Goal: Information Seeking & Learning: Learn about a topic

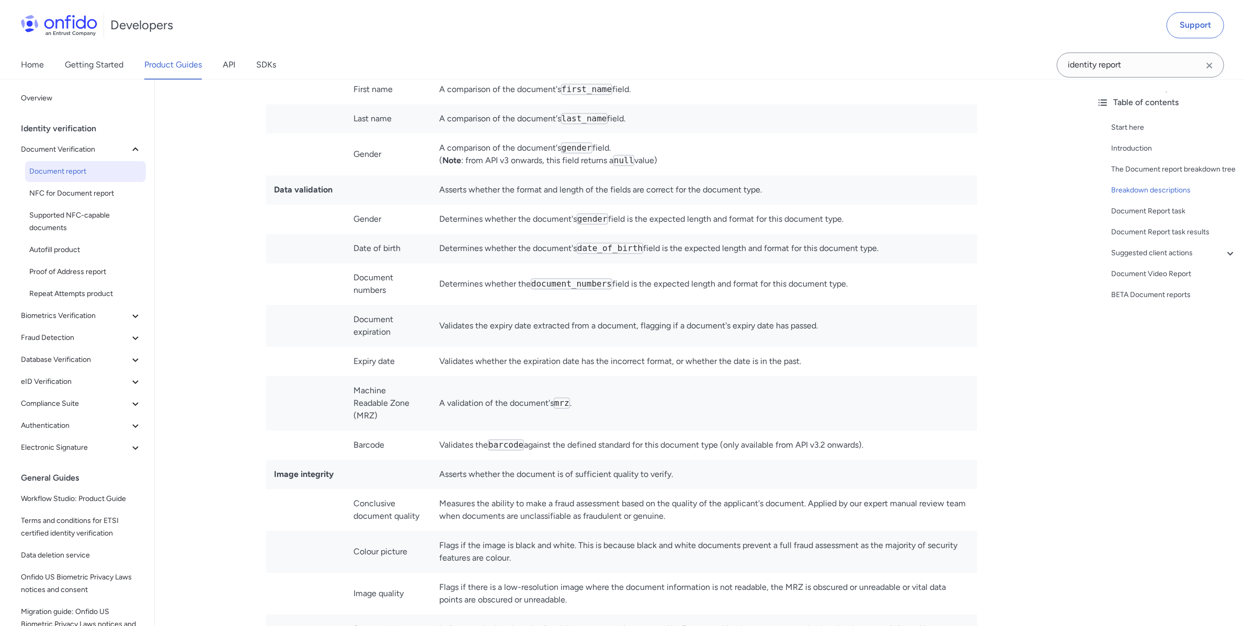
scroll to position [3238, 0]
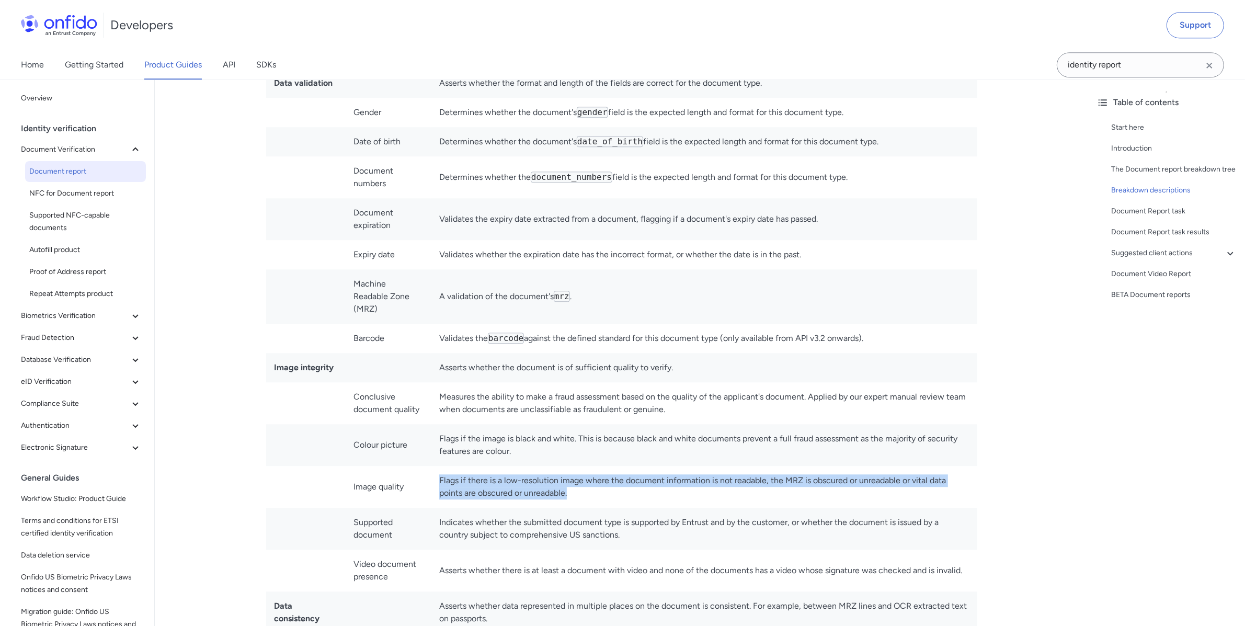
drag, startPoint x: 597, startPoint y: 497, endPoint x: 440, endPoint y: 483, distance: 157.0
click at [440, 483] on td "Flags if there is a low-resolution image where the document information is not …" at bounding box center [704, 487] width 547 height 42
copy td "Flags if there is a low-resolution image where the document information is not …"
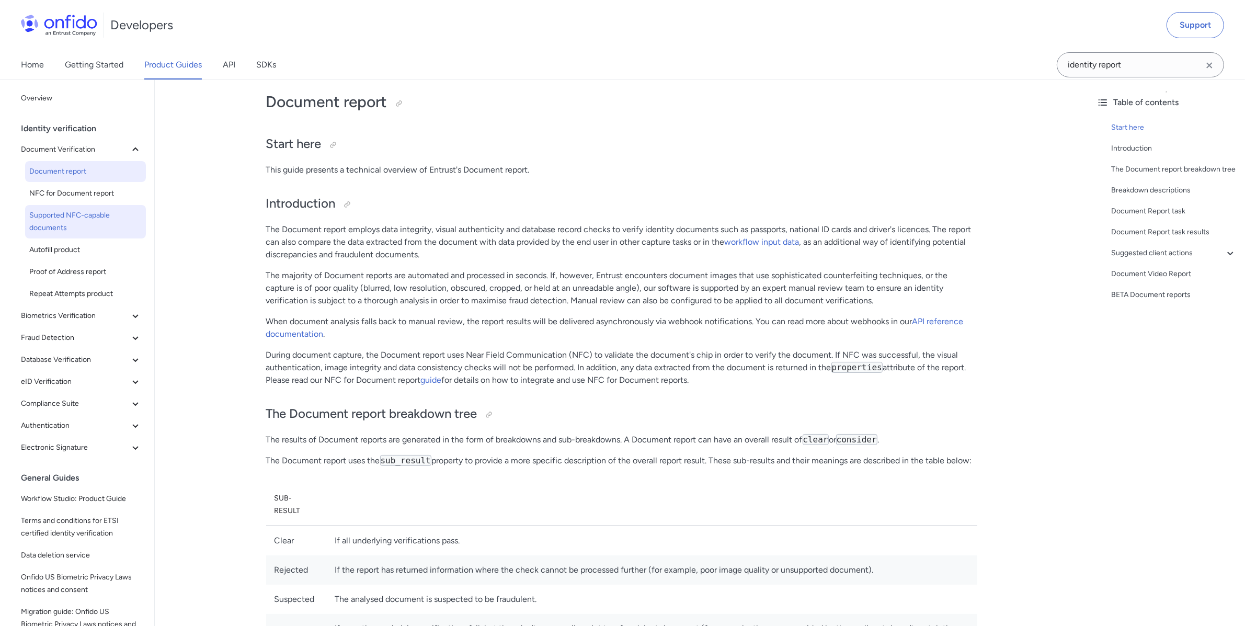
scroll to position [0, 0]
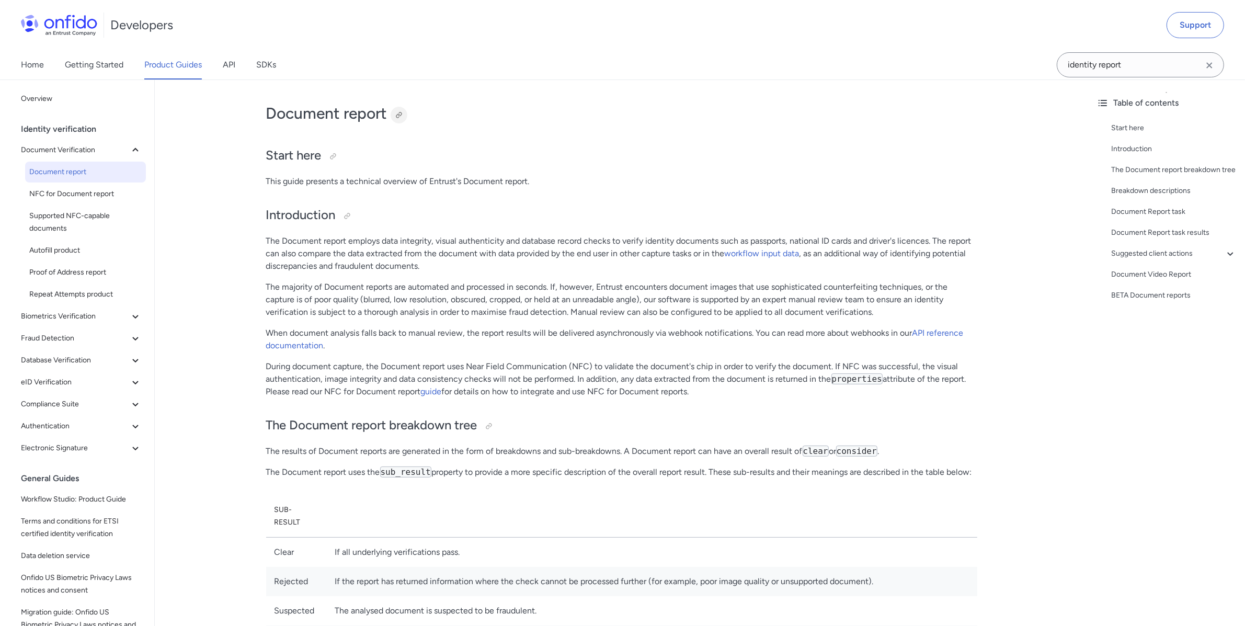
click at [401, 114] on div at bounding box center [399, 115] width 8 height 8
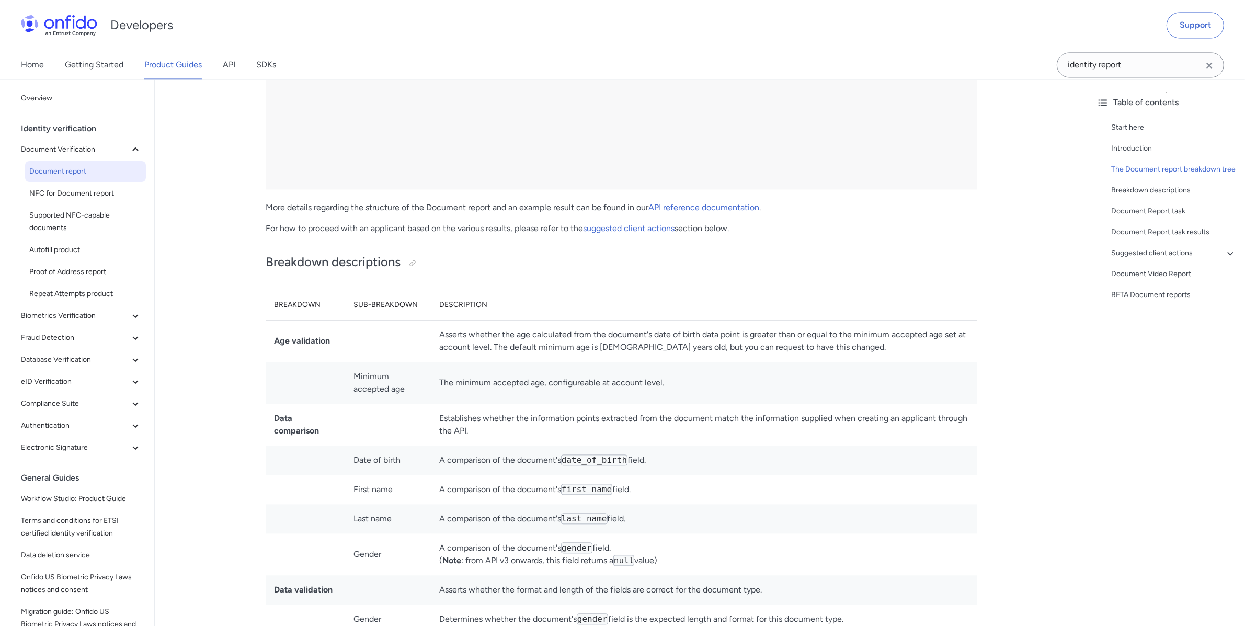
scroll to position [2862, 0]
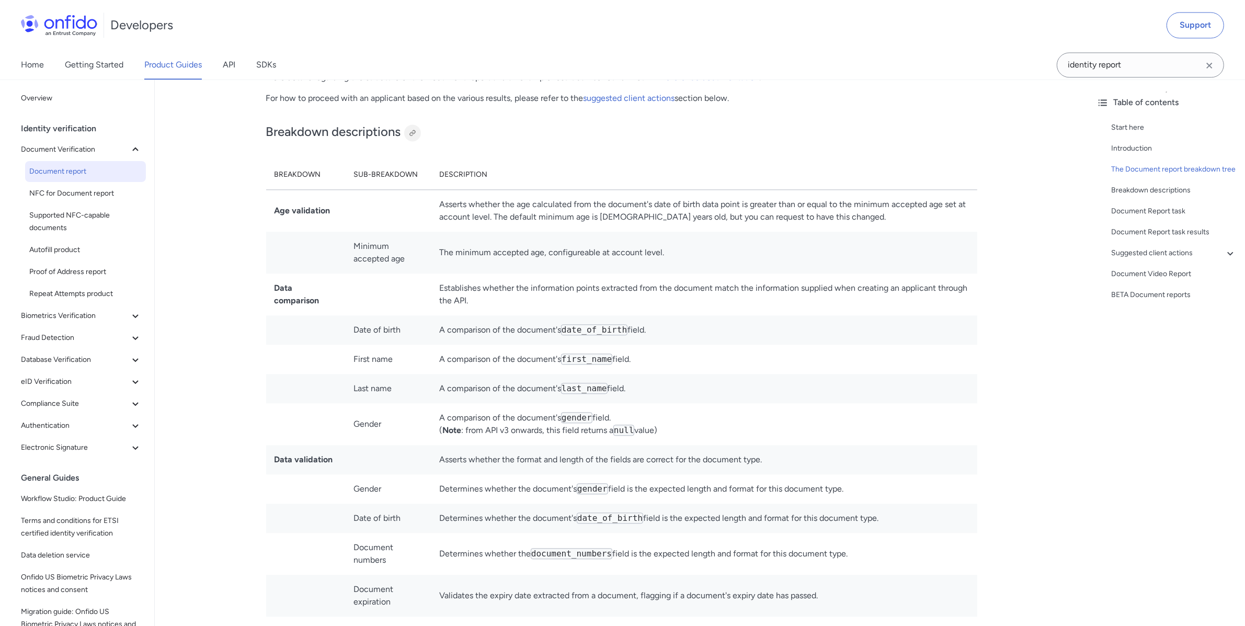
click at [411, 137] on div at bounding box center [413, 133] width 8 height 8
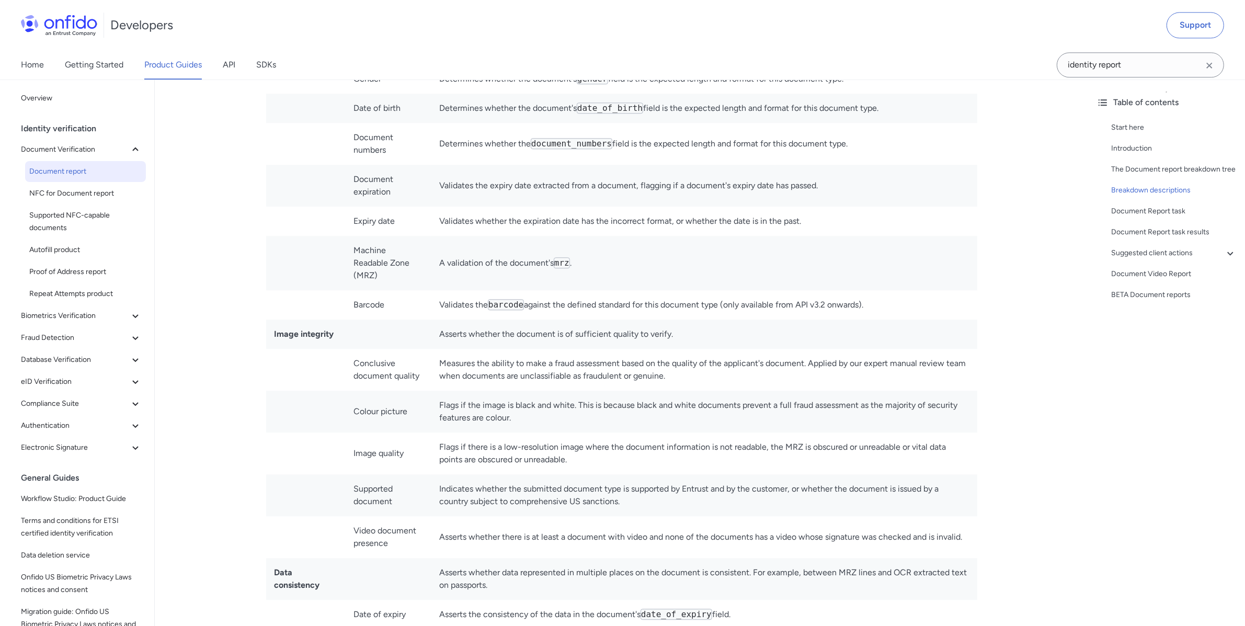
scroll to position [3272, 0]
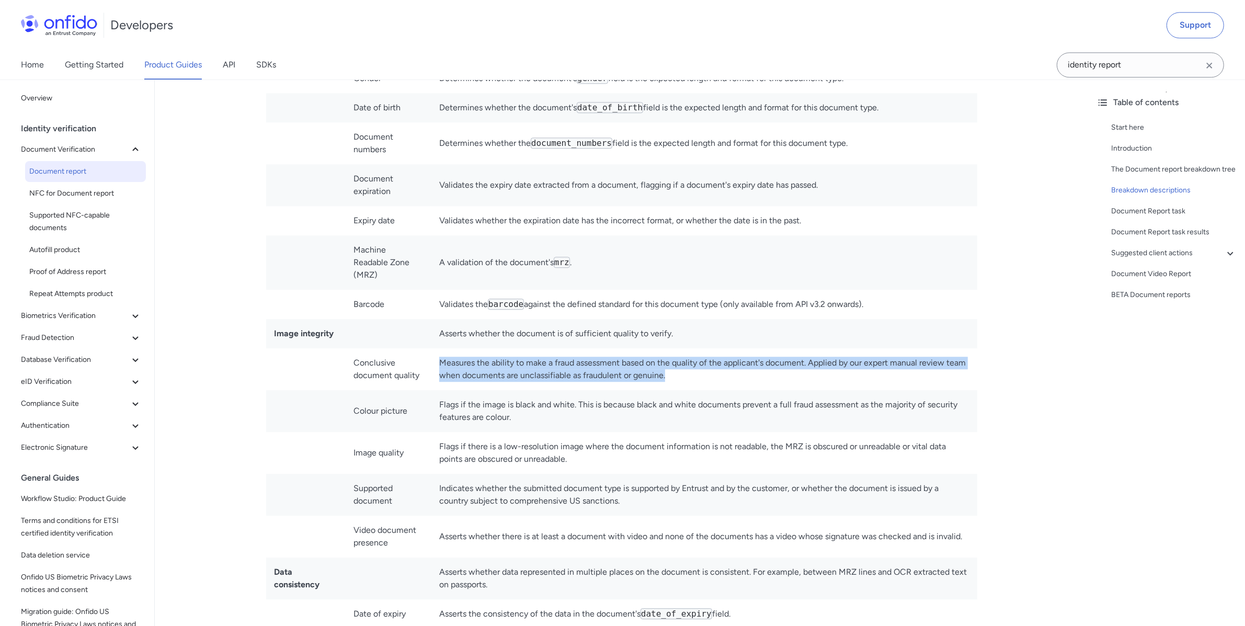
drag, startPoint x: 699, startPoint y: 377, endPoint x: 441, endPoint y: 363, distance: 258.2
click at [441, 363] on td "Measures the ability to make a fraud assessment based on the quality of the app…" at bounding box center [704, 369] width 547 height 42
copy td "Measures the ability to make a fraud assessment based on the quality of the app…"
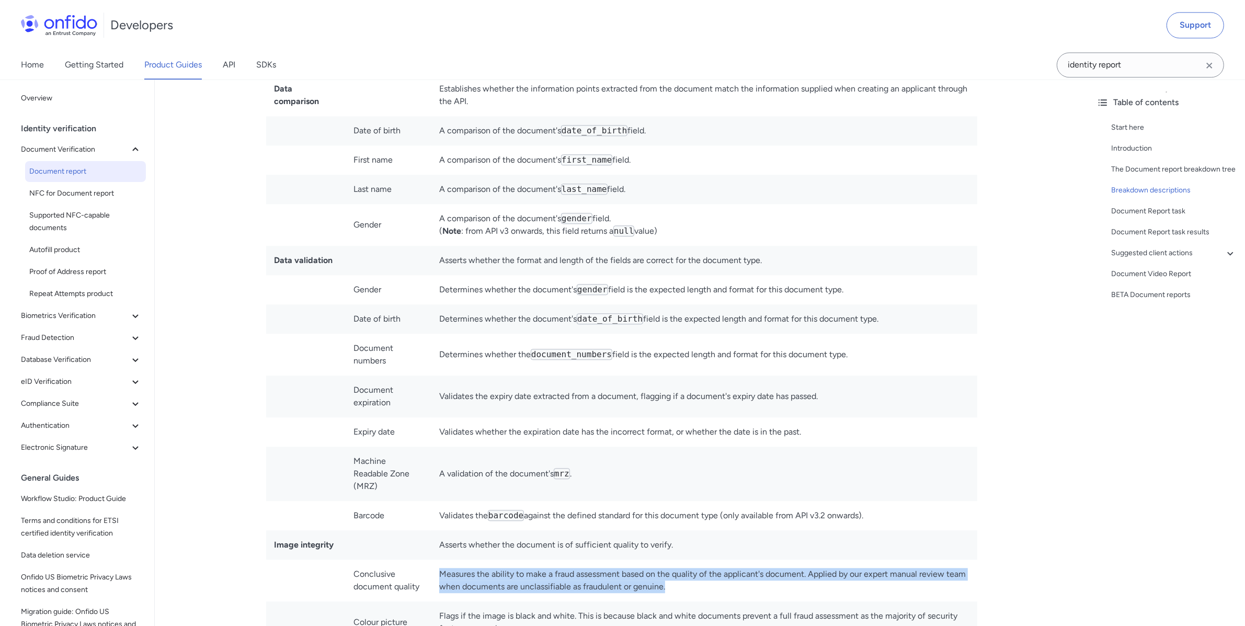
scroll to position [2666, 0]
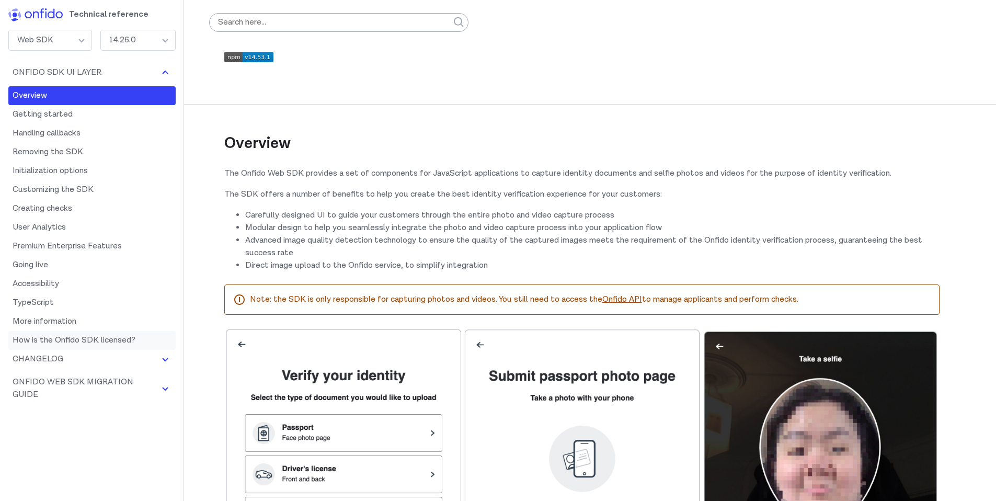
scroll to position [1, 0]
click at [87, 40] on div "Web SDK" at bounding box center [50, 40] width 84 height 21
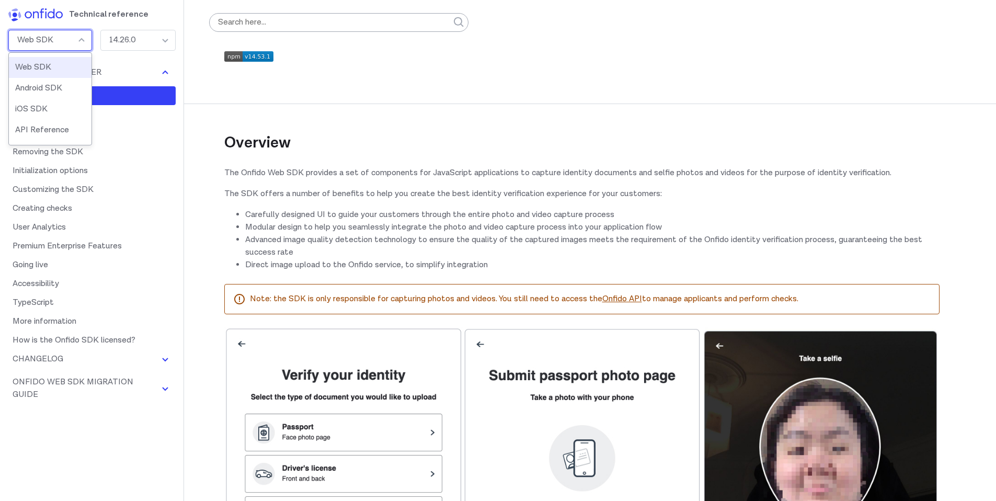
click at [70, 69] on li "Web SDK" at bounding box center [50, 67] width 83 height 21
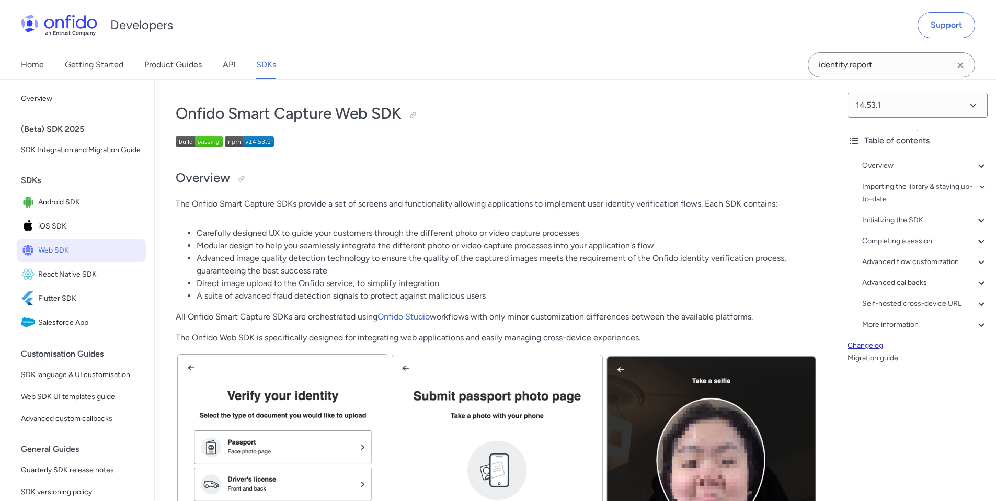
click at [871, 342] on link "Changelog" at bounding box center [918, 345] width 140 height 13
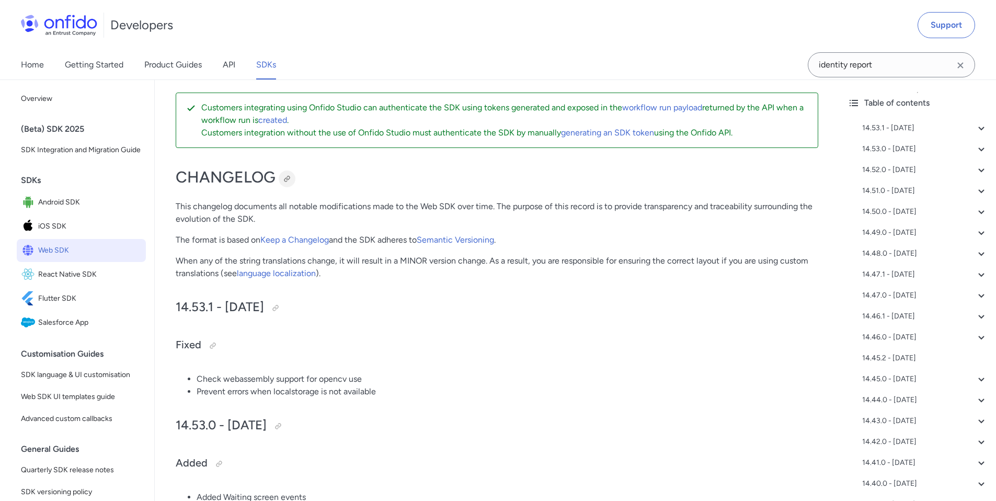
click at [289, 180] on div at bounding box center [287, 179] width 8 height 8
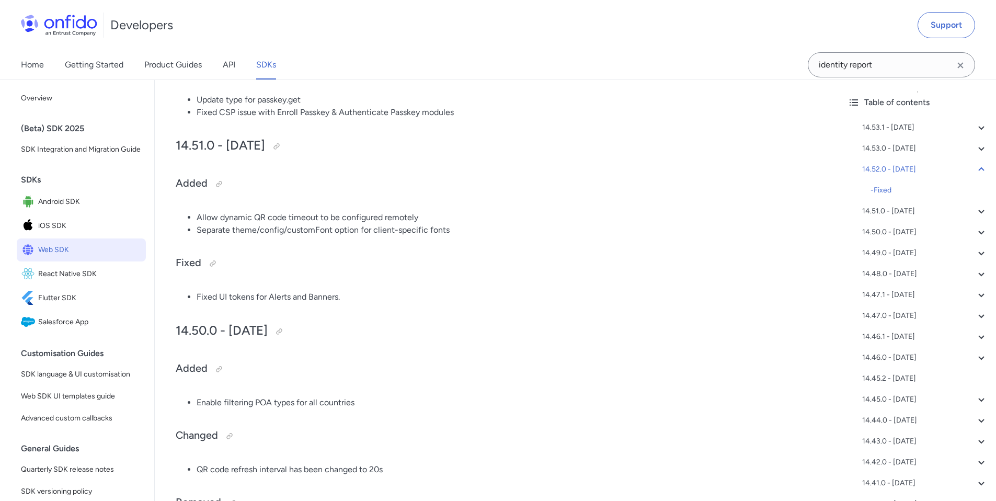
scroll to position [654, 0]
